Goal: Task Accomplishment & Management: Use online tool/utility

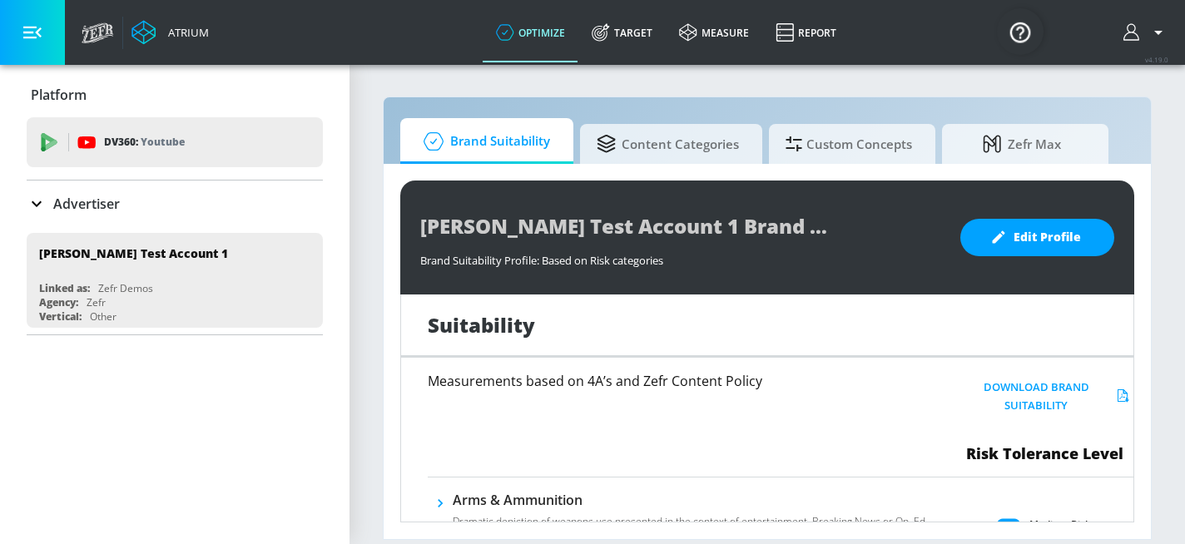
click at [81, 203] on p "Advertiser" at bounding box center [86, 204] width 67 height 18
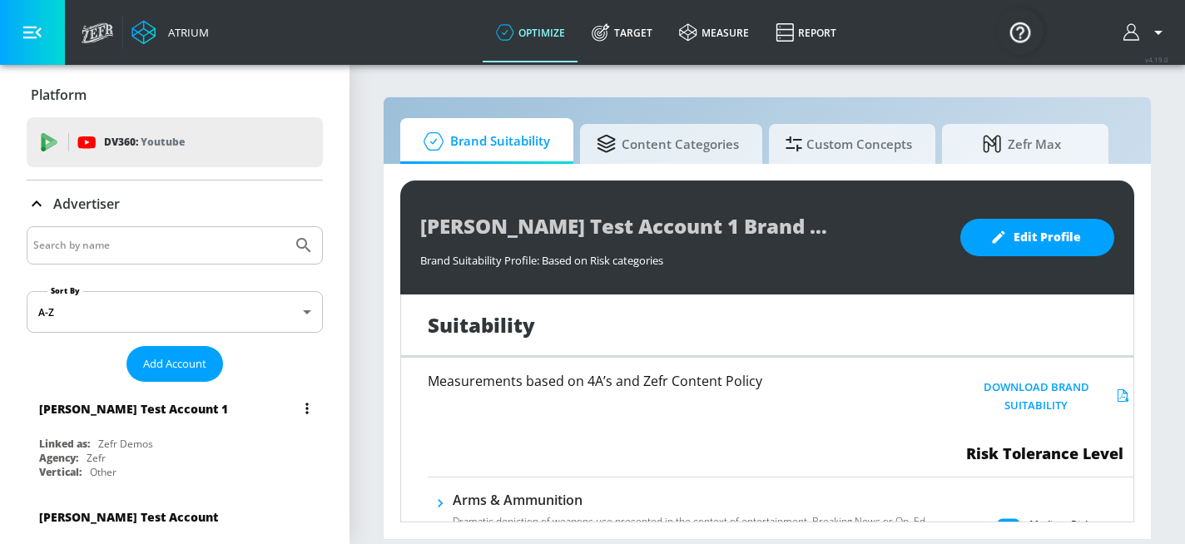
scroll to position [20, 0]
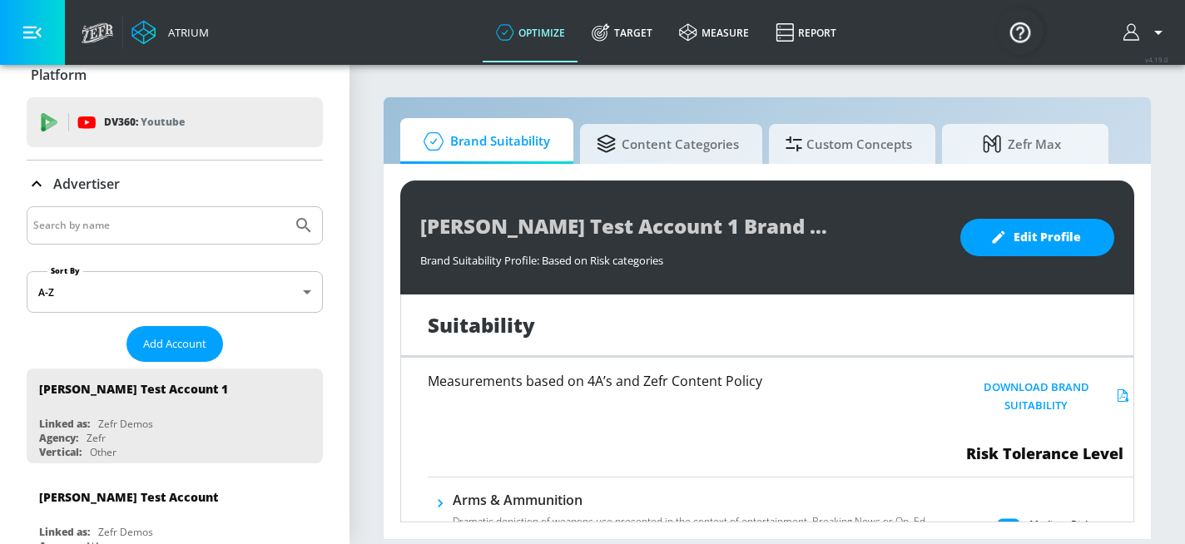
click at [135, 227] on input "Search by name" at bounding box center [159, 226] width 252 height 22
type input "telemundo"
click at [286, 207] on button "Submit Search" at bounding box center [304, 225] width 37 height 37
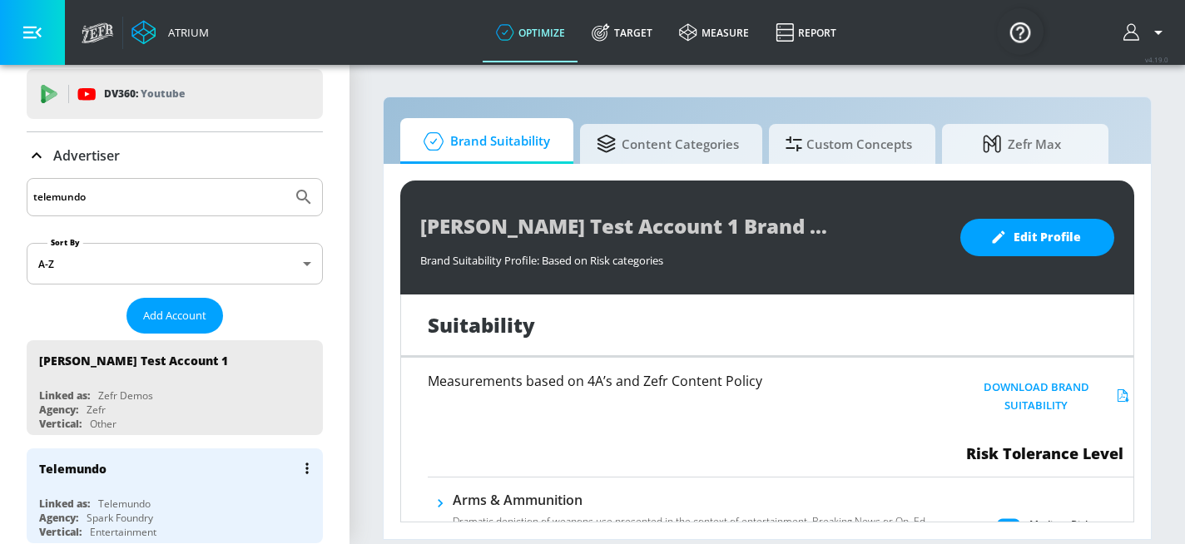
scroll to position [69, 0]
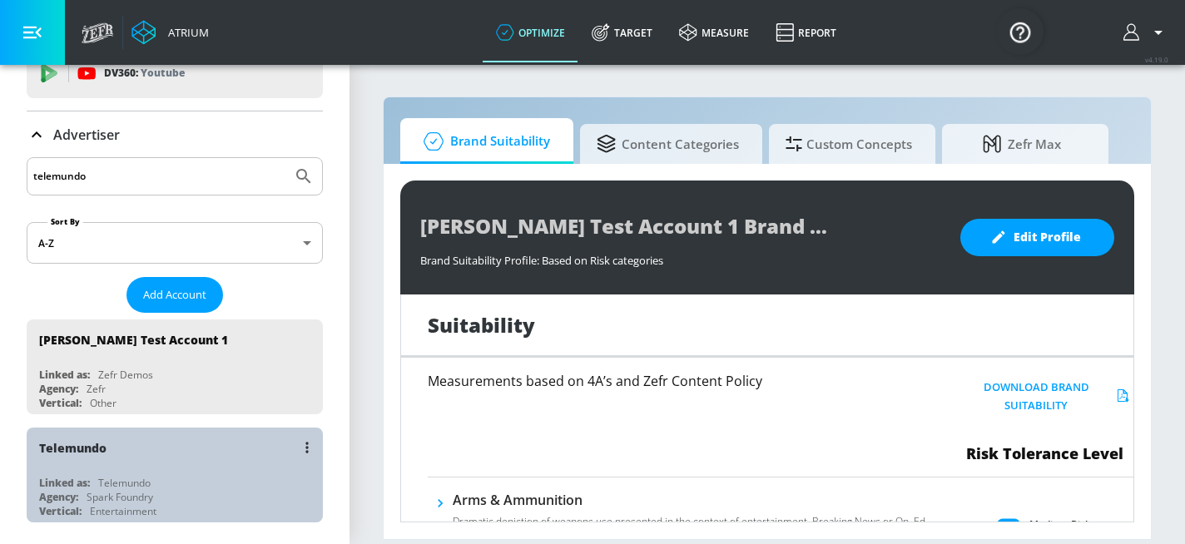
click at [127, 468] on div "Telemundo Linked as: Telemundo Agency: Spark Foundry Vertical: Entertainment" at bounding box center [175, 475] width 296 height 95
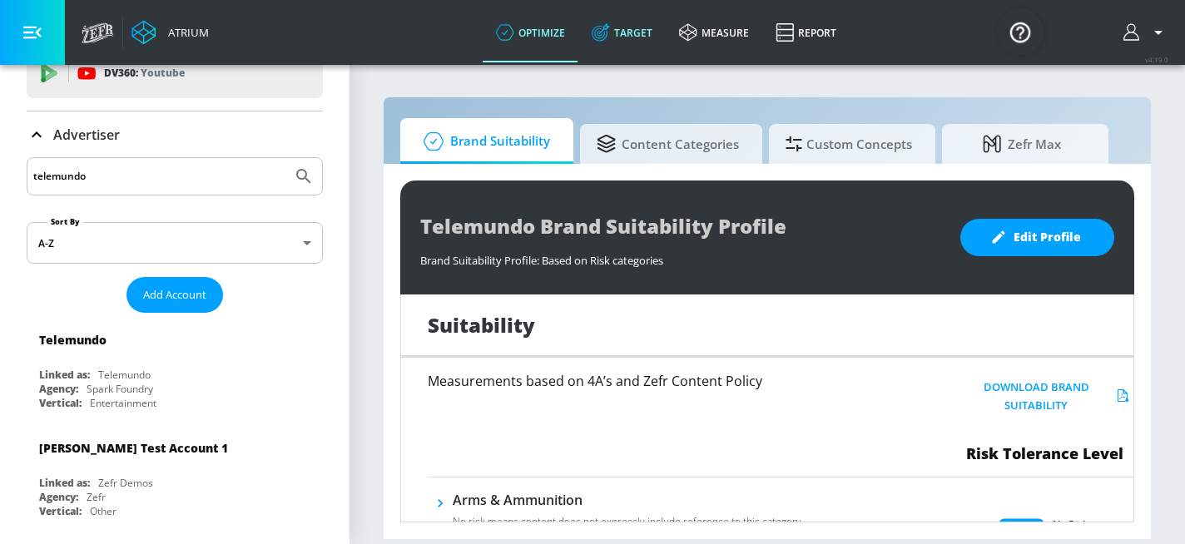
click at [645, 41] on link "Target" at bounding box center [622, 32] width 87 height 60
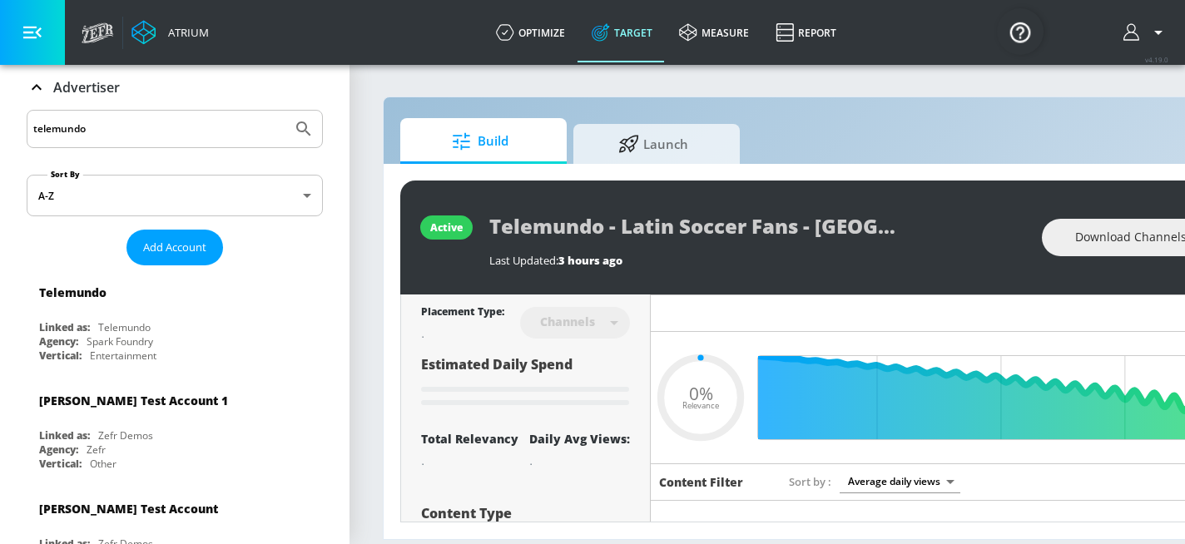
scroll to position [110, 0]
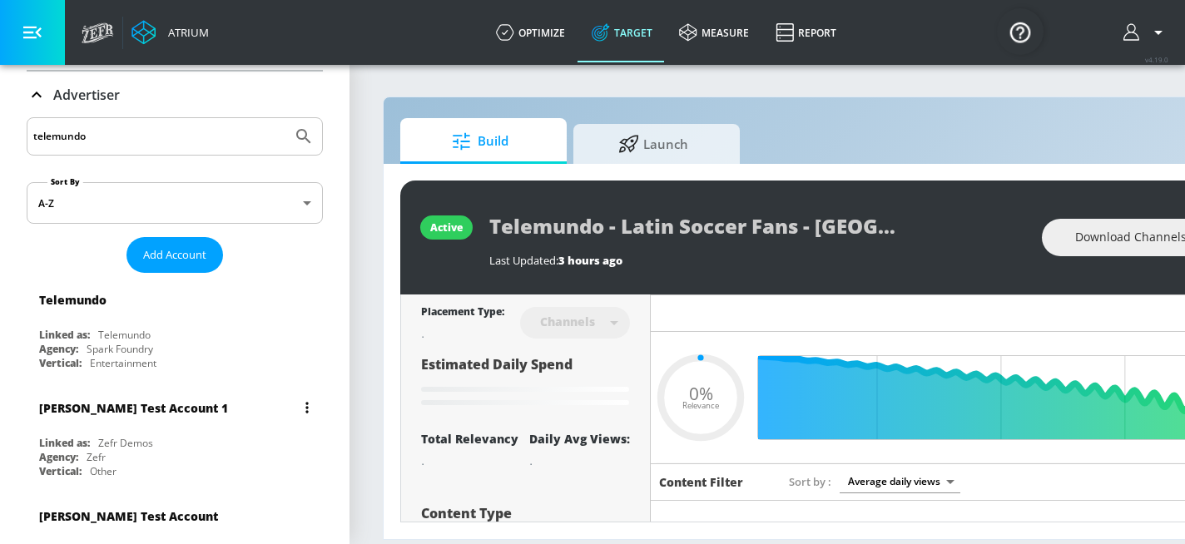
type input "0.25"
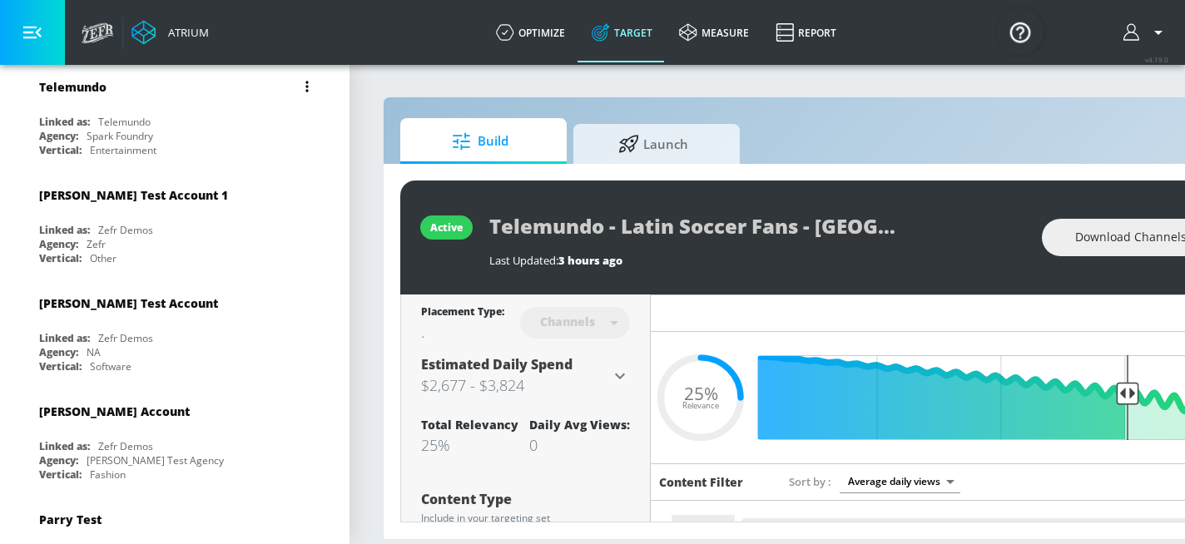
scroll to position [0, 0]
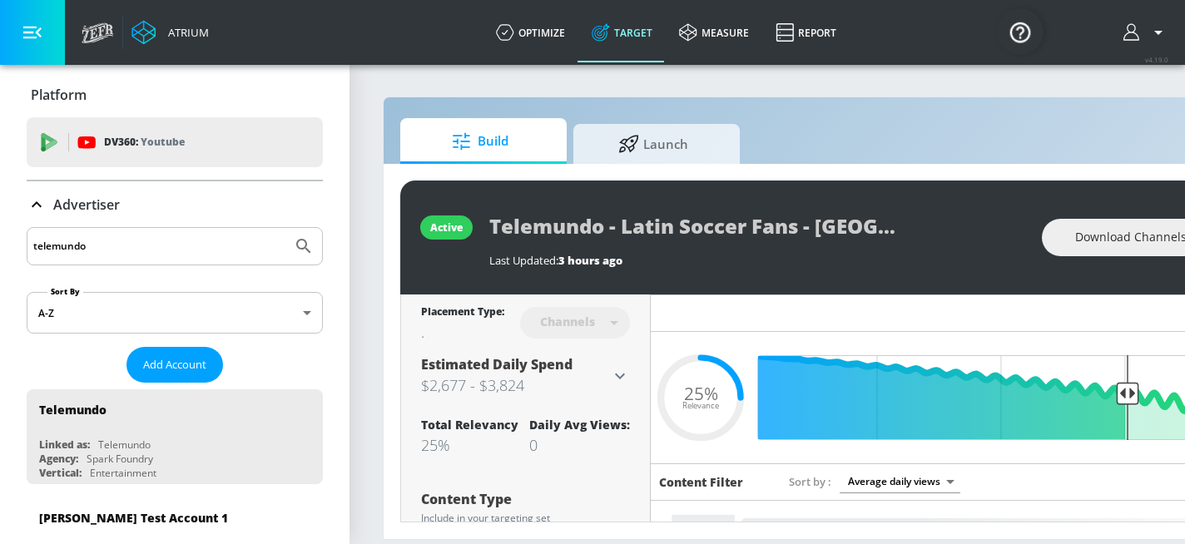
click at [32, 205] on icon at bounding box center [37, 205] width 20 height 20
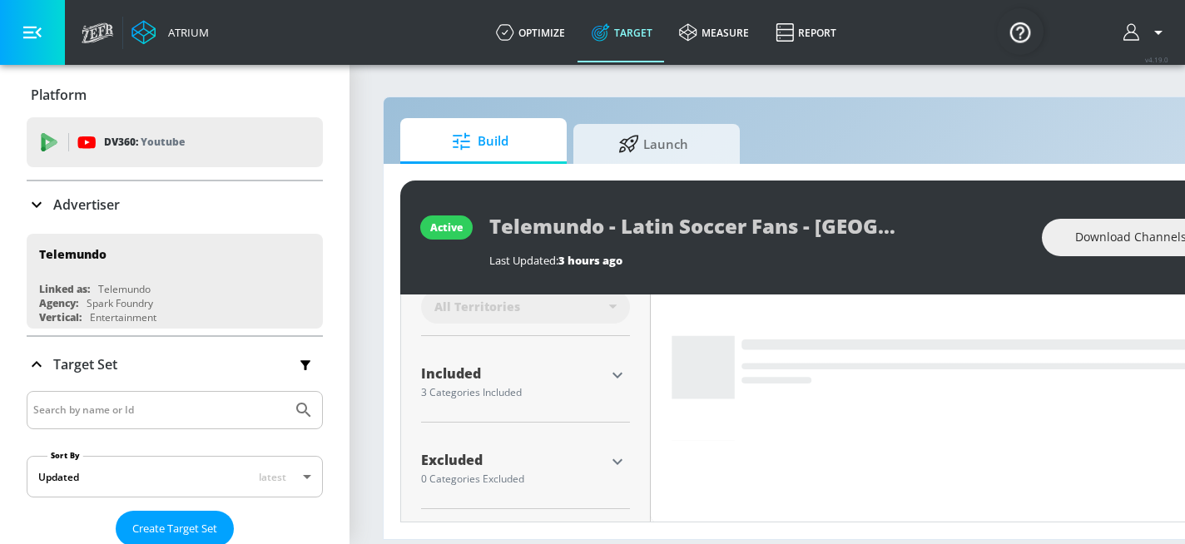
scroll to position [494, 0]
click at [617, 374] on icon "button" at bounding box center [618, 375] width 20 height 20
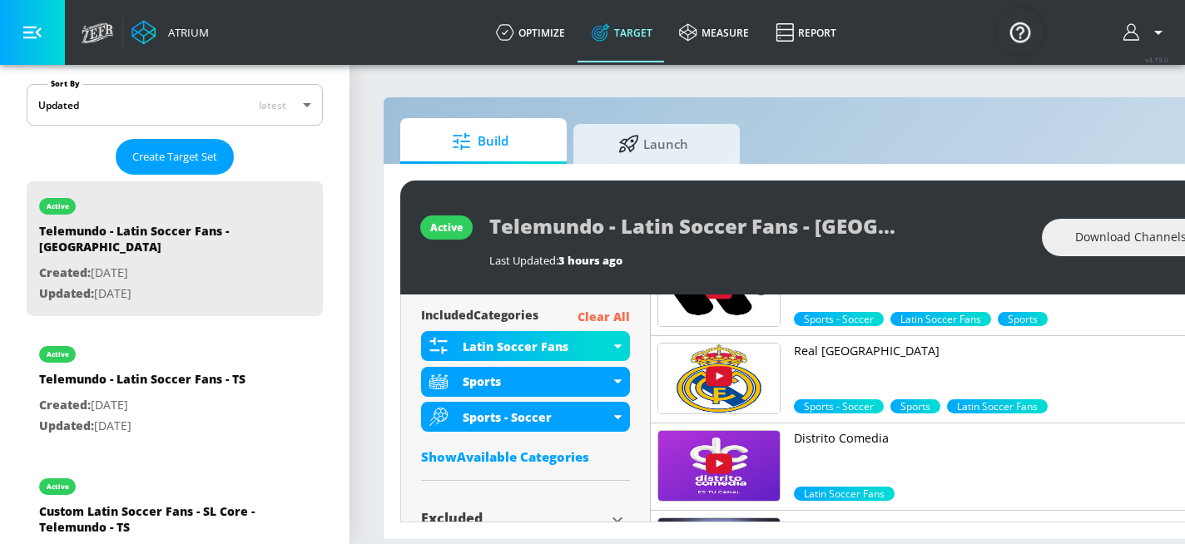
scroll to position [662, 0]
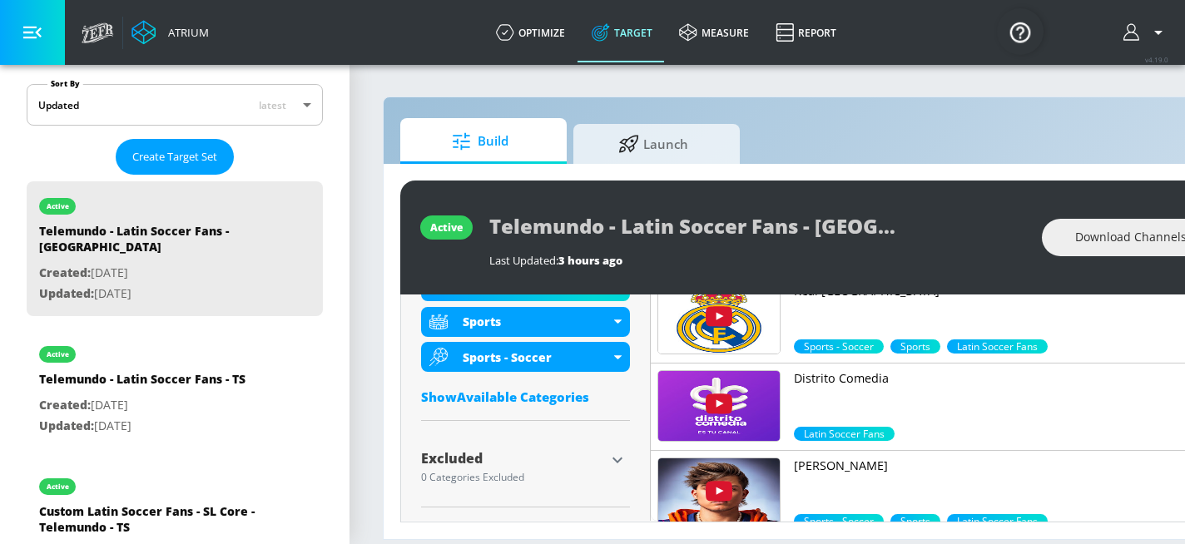
click at [593, 474] on div "0 Categories Excluded" at bounding box center [513, 478] width 184 height 10
click at [609, 460] on icon "button" at bounding box center [618, 460] width 20 height 20
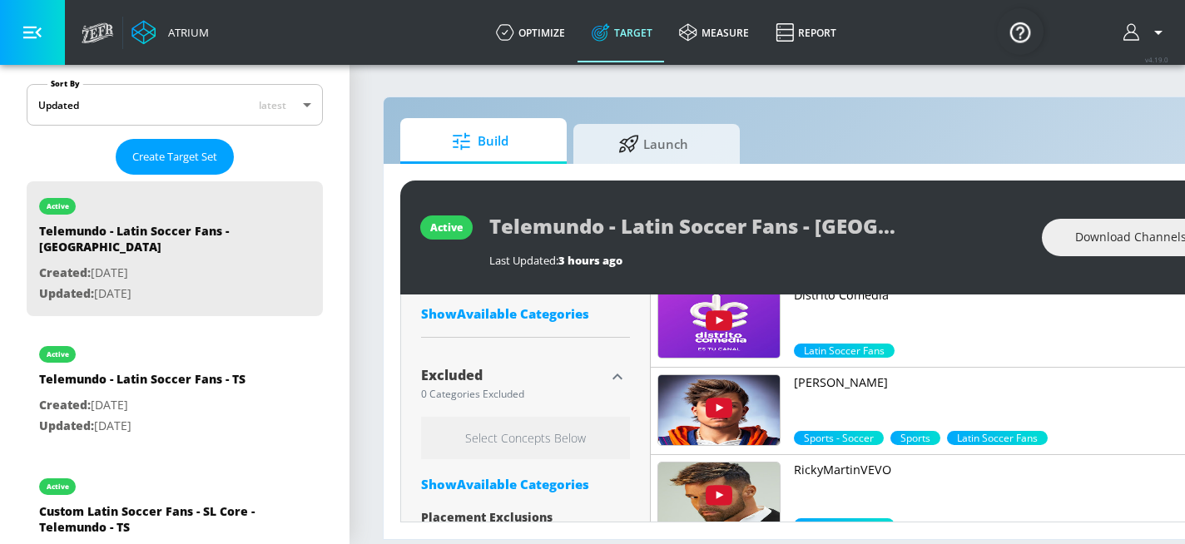
scroll to position [718, 0]
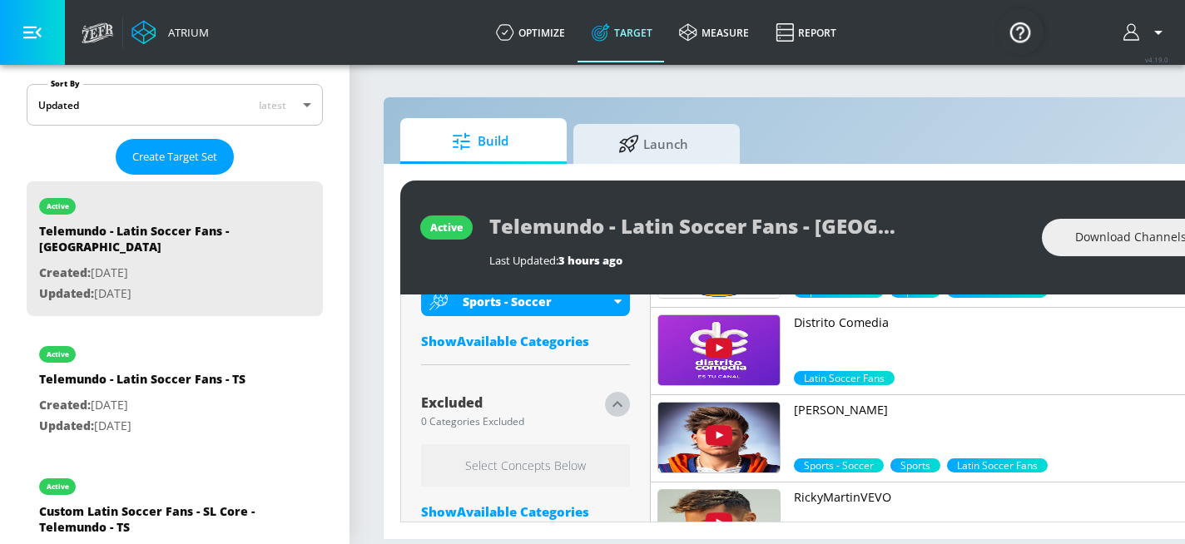
click at [614, 412] on icon "button" at bounding box center [618, 405] width 20 height 20
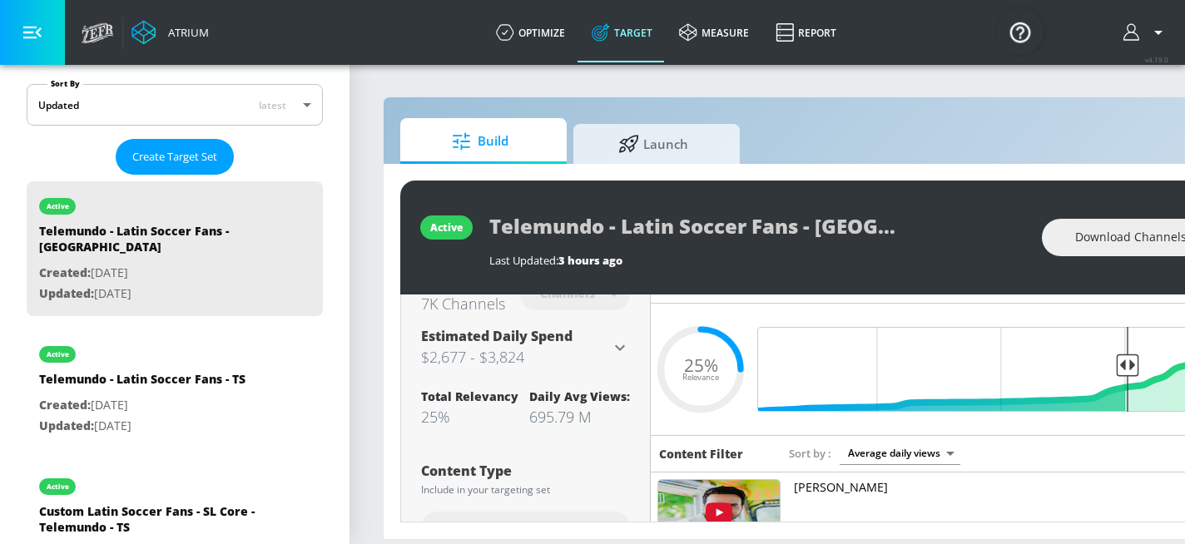
scroll to position [0, 0]
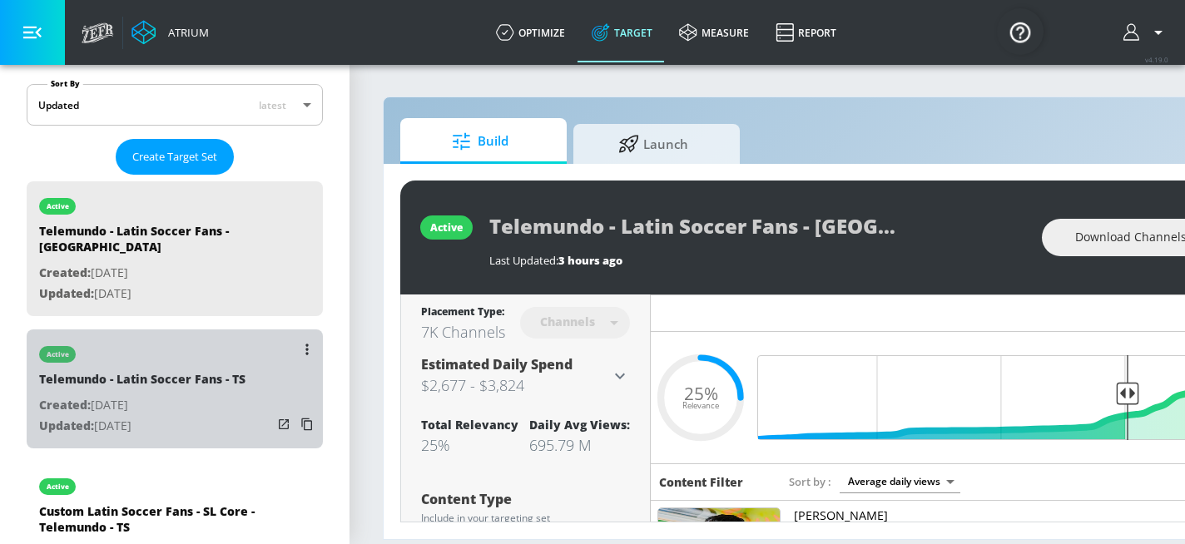
click at [218, 395] on p "Created: [DATE]" at bounding box center [142, 405] width 206 height 21
type input "Telemundo - Latin Soccer Fans - TS"
type input "videos"
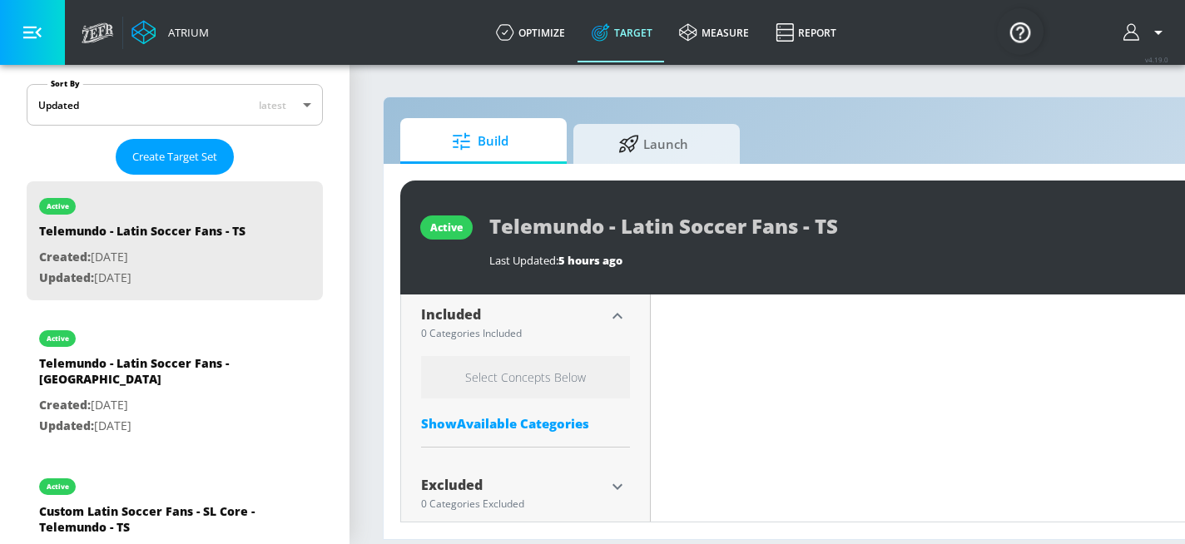
scroll to position [599, 0]
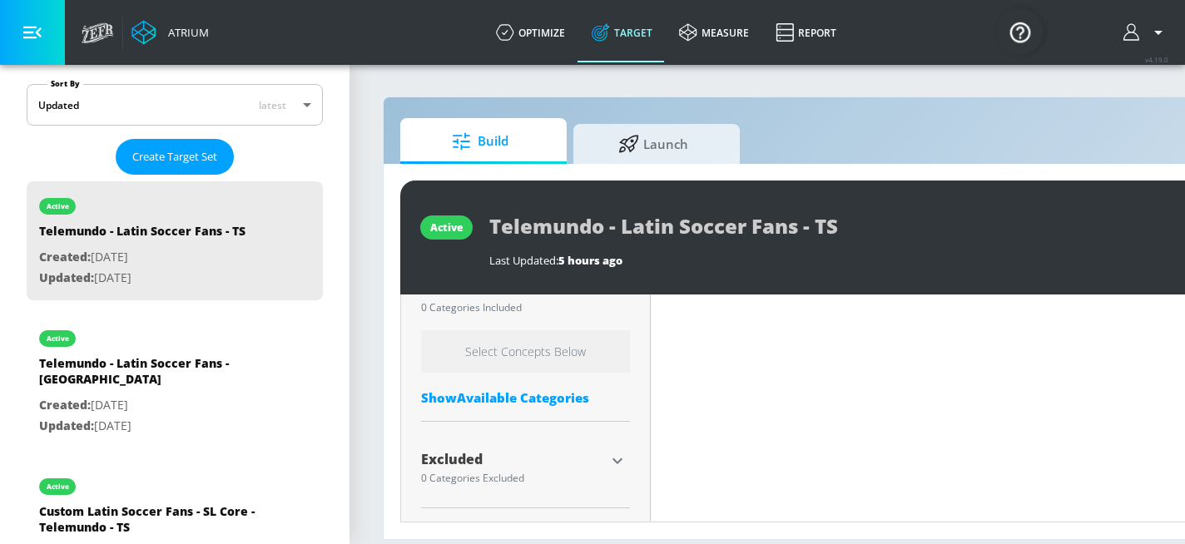
type input "0.25"
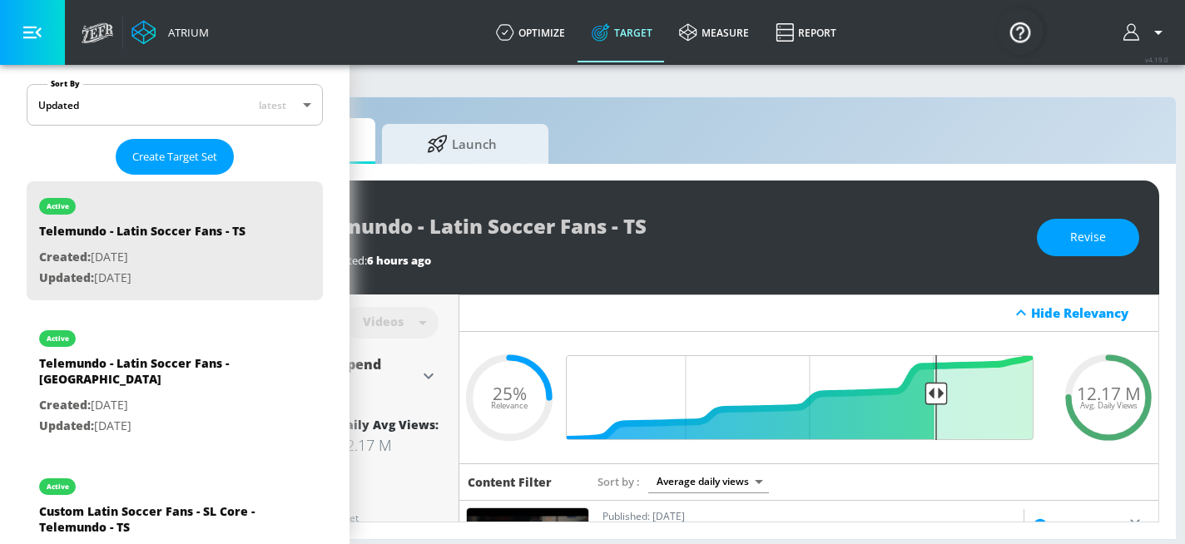
scroll to position [0, 210]
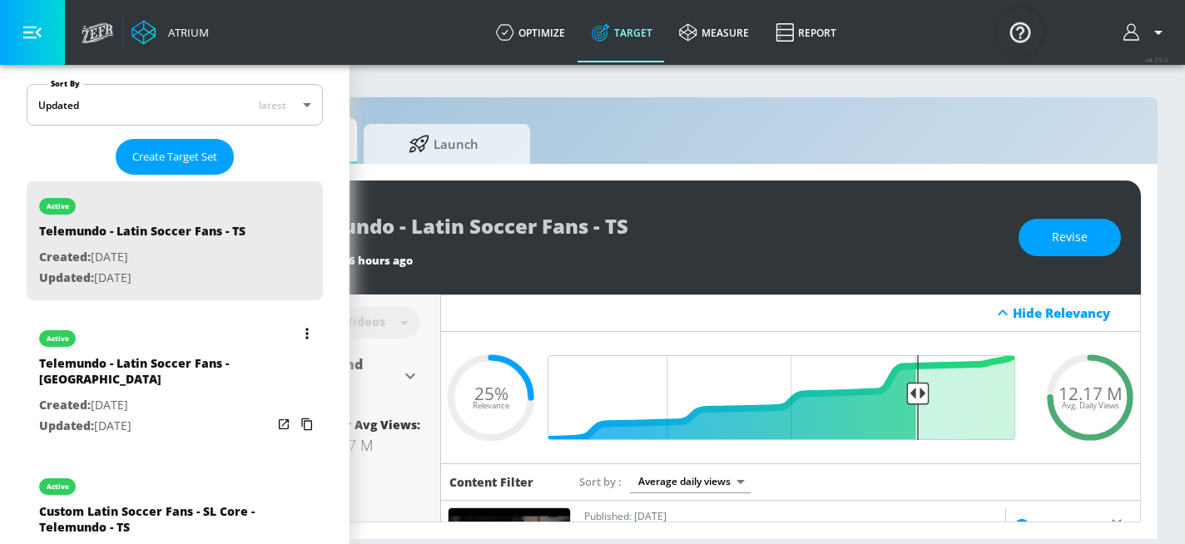
click at [178, 416] on p "Updated: [DATE]" at bounding box center [155, 426] width 233 height 21
type input "Telemundo - Latin Soccer Fans - [GEOGRAPHIC_DATA]"
type input "channels"
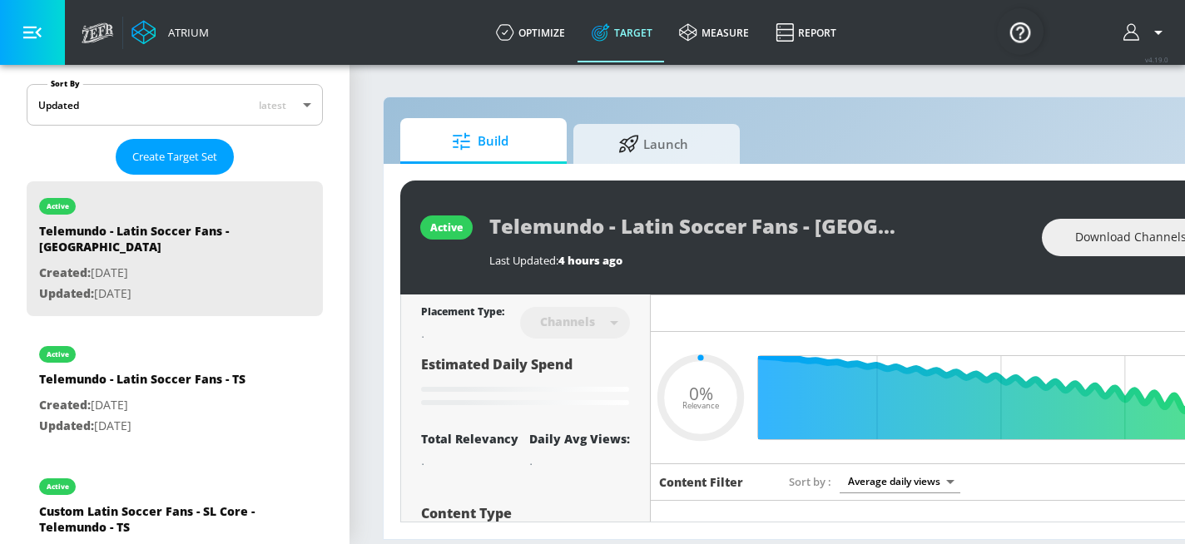
type input "0.25"
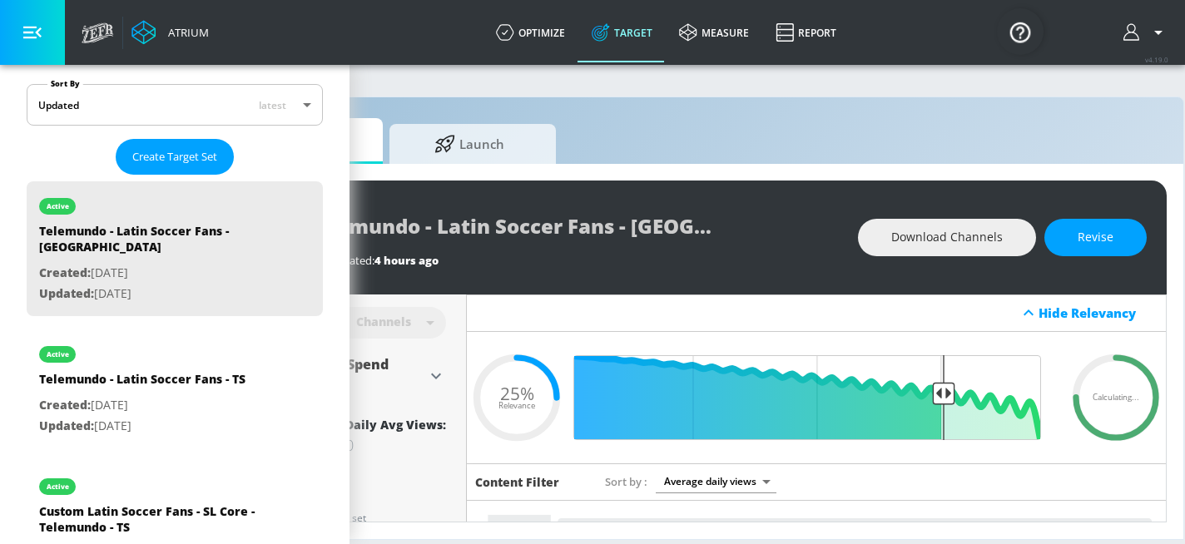
scroll to position [0, 186]
